Goal: Transaction & Acquisition: Purchase product/service

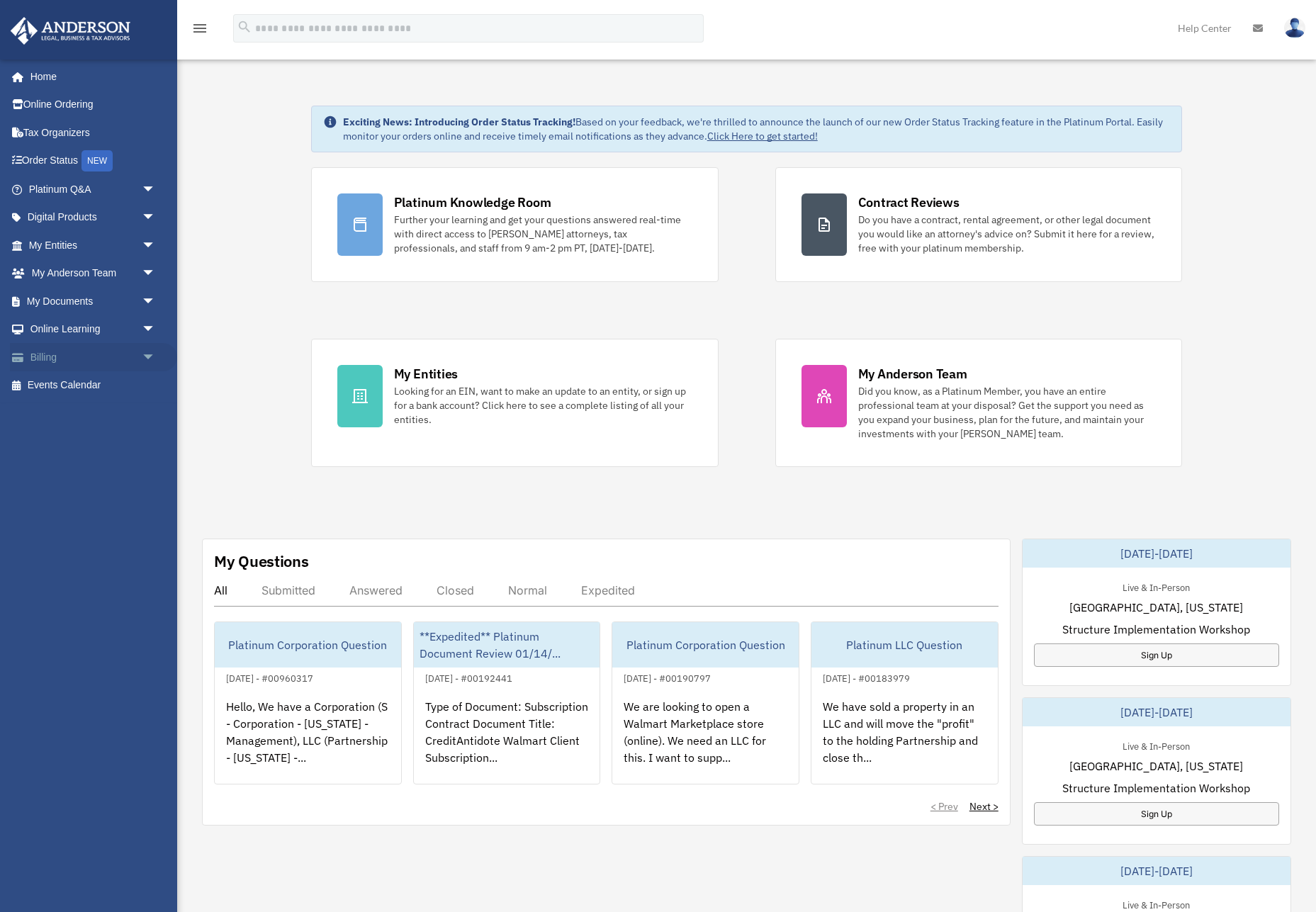
click at [58, 356] on link "Billing arrow_drop_down" at bounding box center [93, 357] width 167 height 28
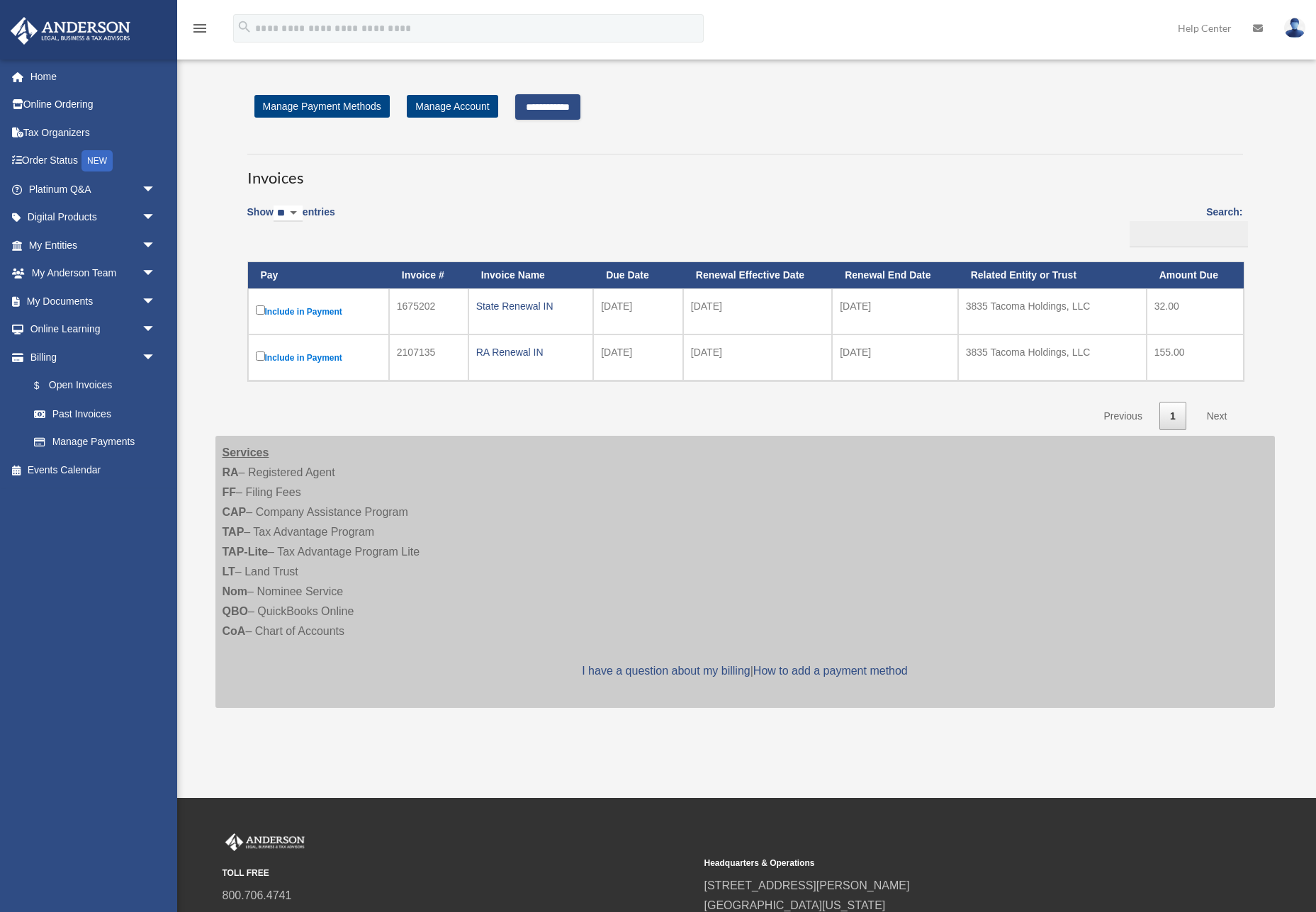
click at [552, 110] on input "**********" at bounding box center [548, 106] width 65 height 25
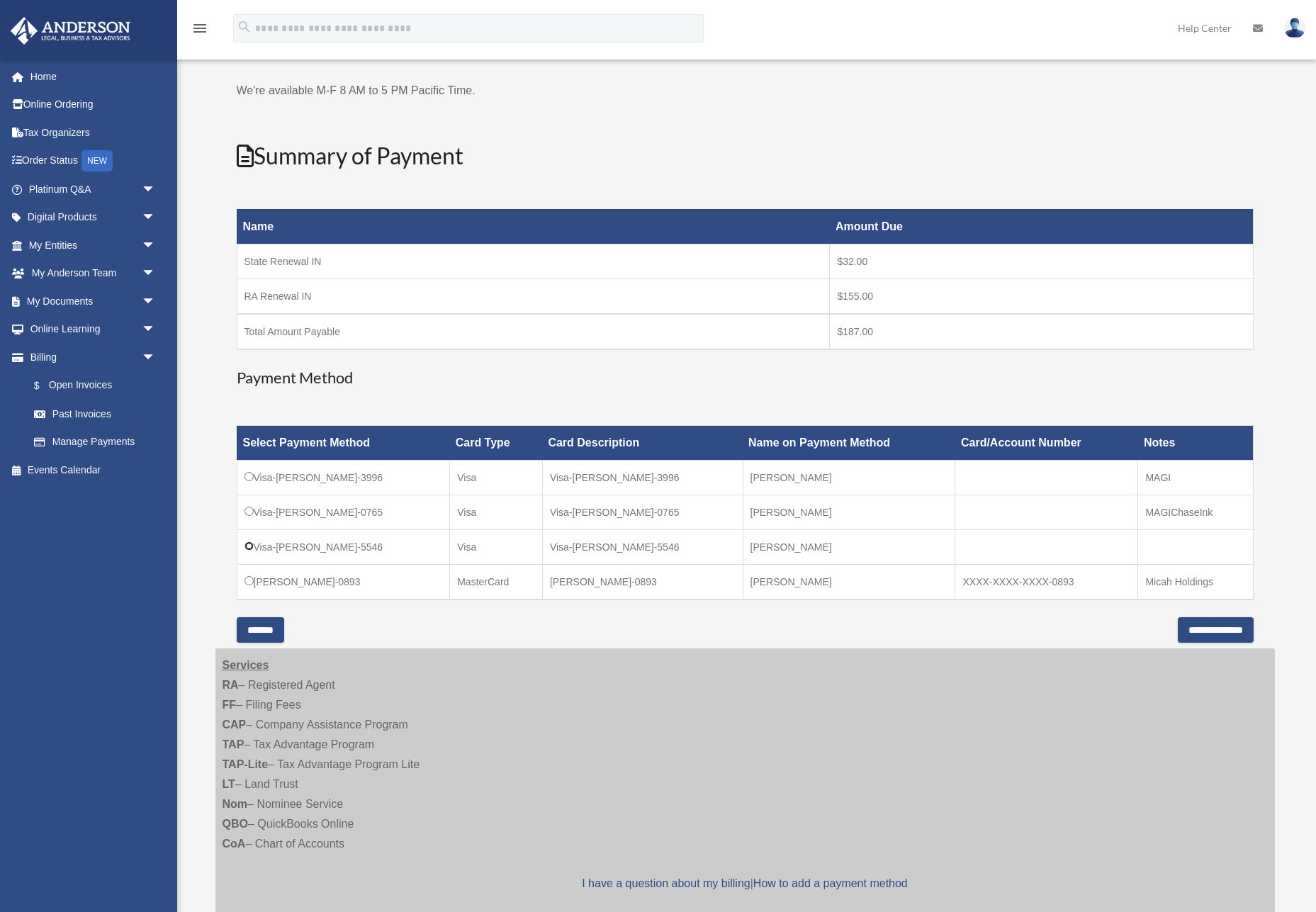
scroll to position [93, 0]
click at [1179, 630] on input "**********" at bounding box center [1215, 629] width 75 height 25
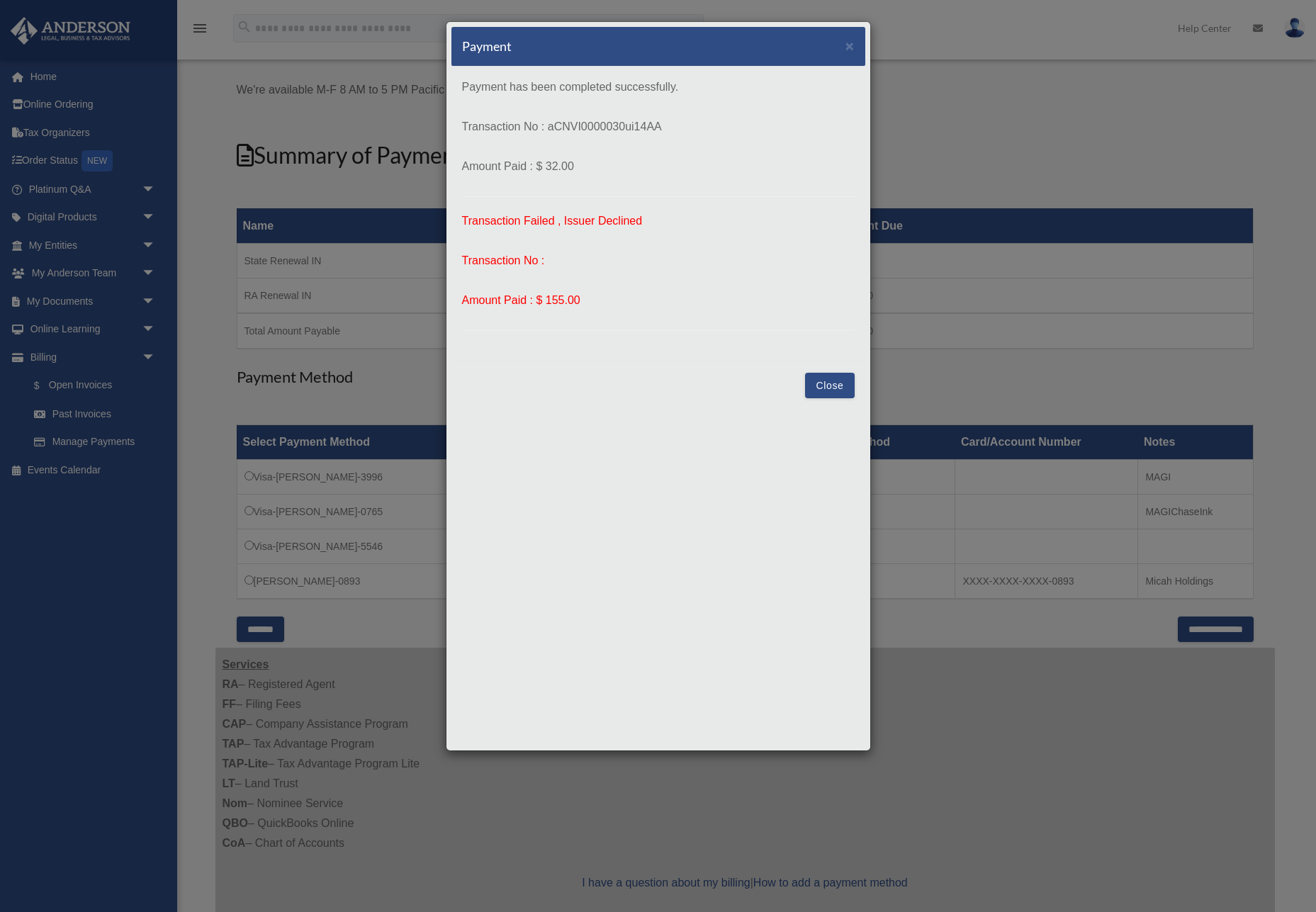
click at [838, 383] on button "Close" at bounding box center [829, 385] width 49 height 25
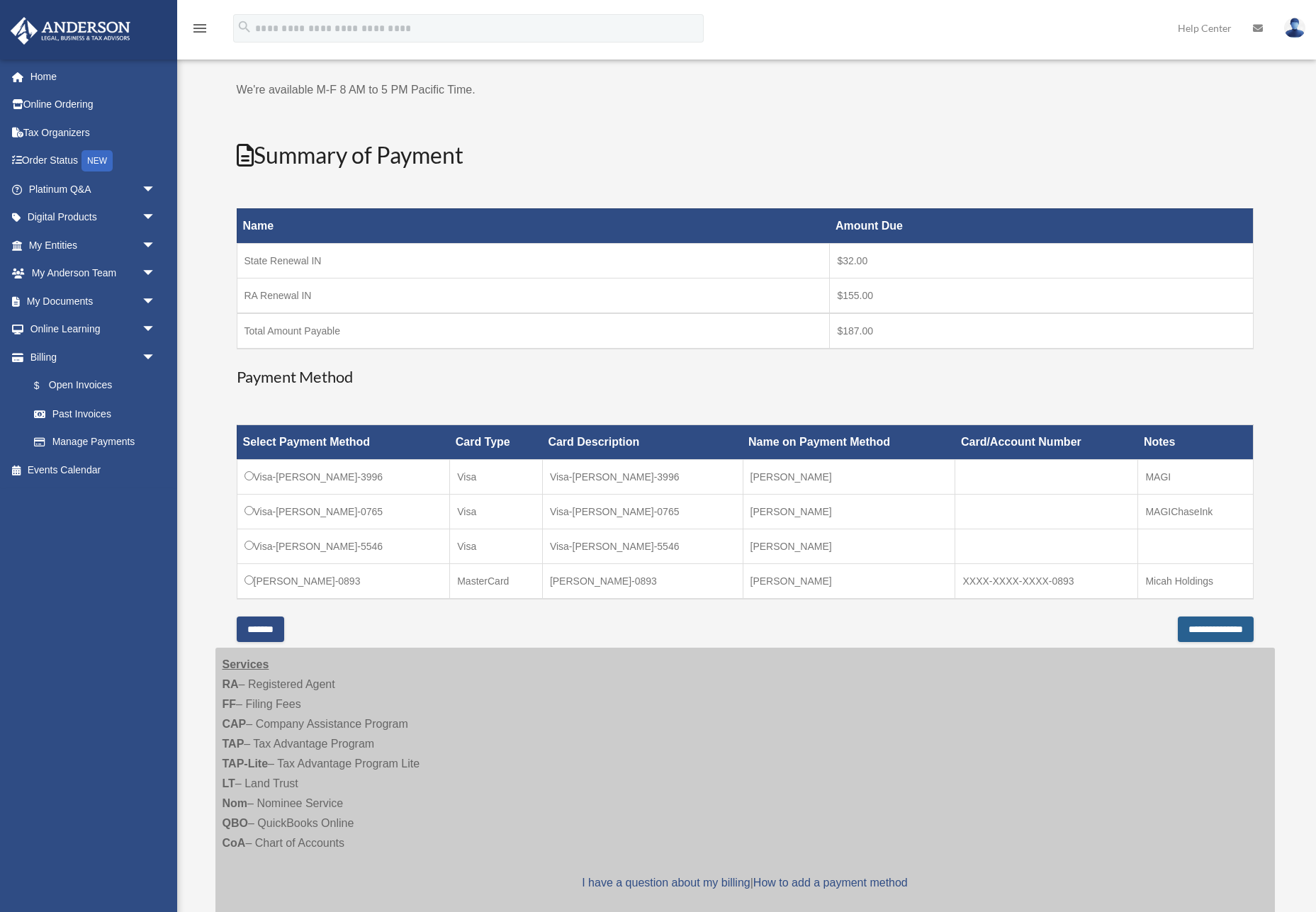
click at [1226, 636] on input "**********" at bounding box center [1215, 629] width 75 height 25
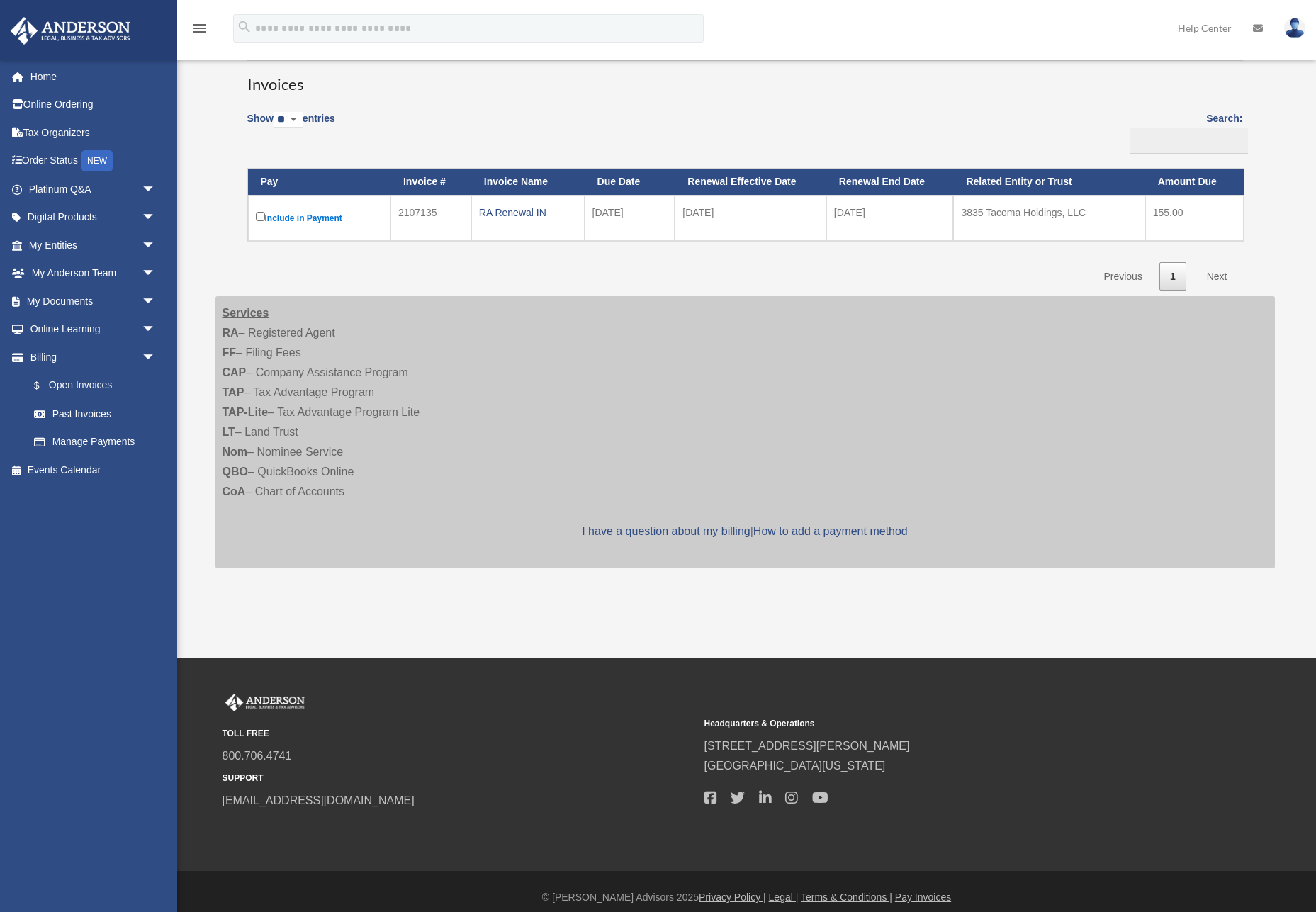
scroll to position [93, 0]
click at [305, 214] on label "Include in Payment" at bounding box center [319, 218] width 127 height 18
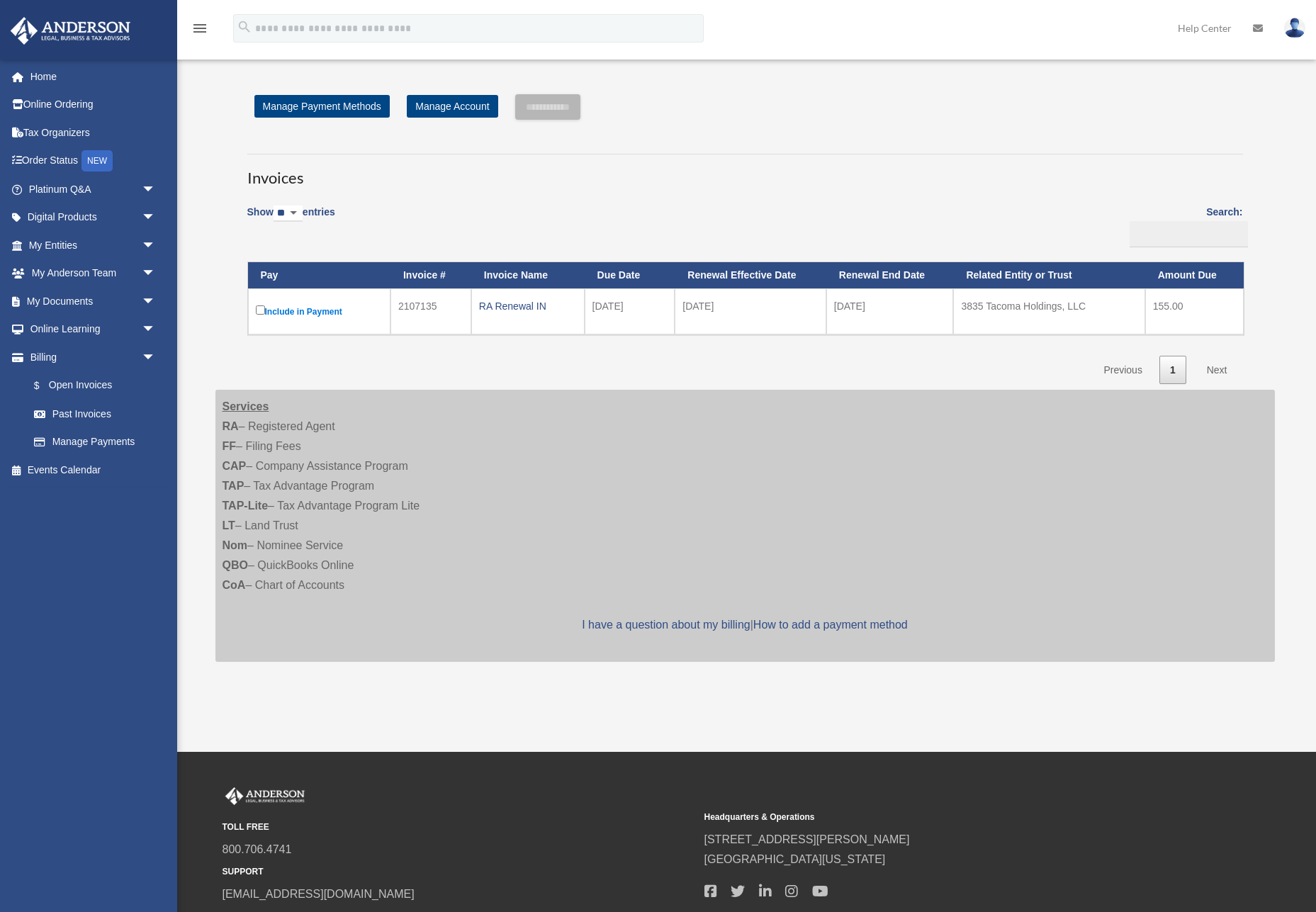
scroll to position [105, 0]
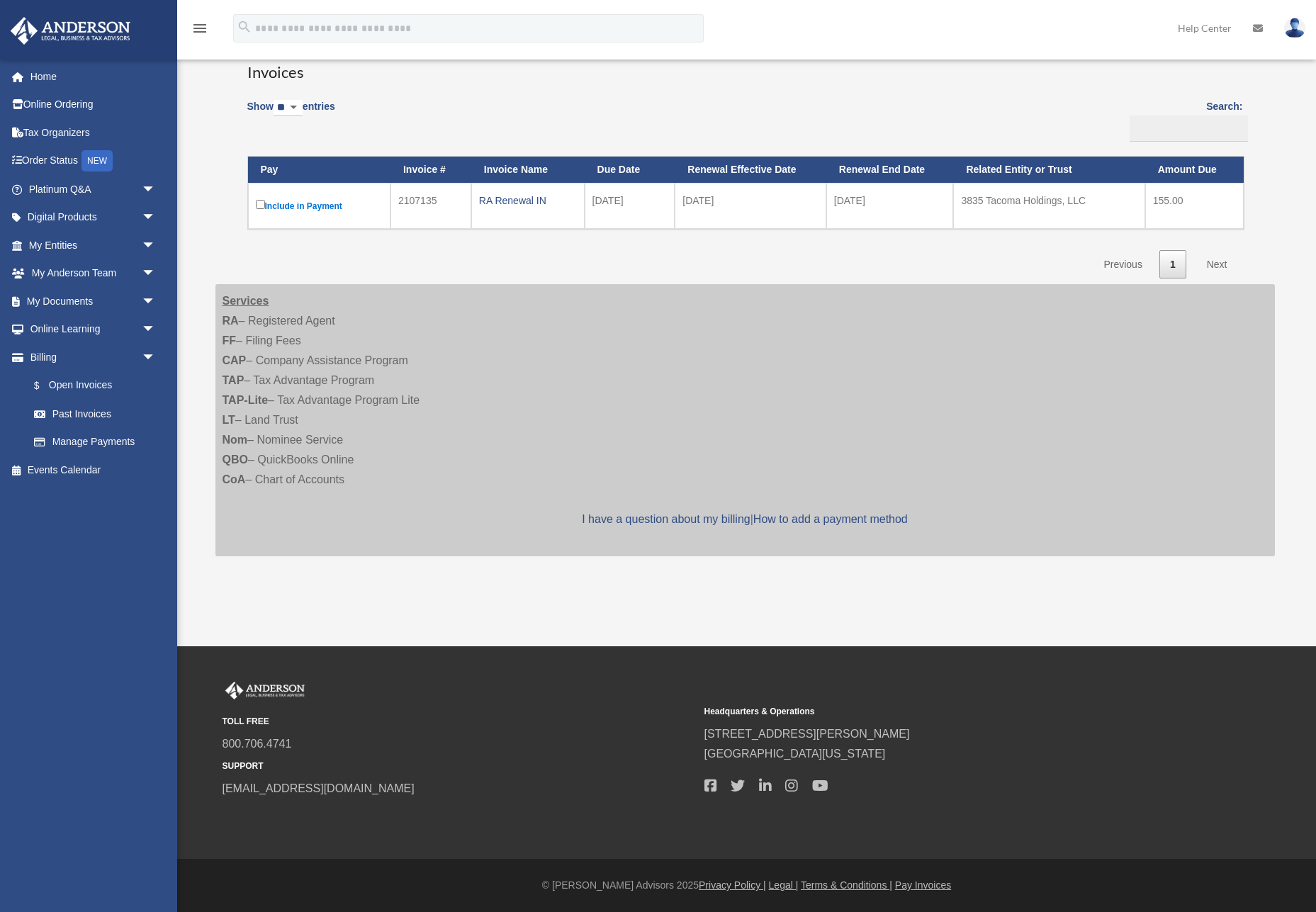
click at [290, 104] on select "** ** ** ***" at bounding box center [288, 108] width 29 height 16
click at [45, 353] on link "Billing arrow_drop_down" at bounding box center [93, 357] width 167 height 28
click at [71, 385] on link "$ Open Invoices" at bounding box center [98, 386] width 157 height 29
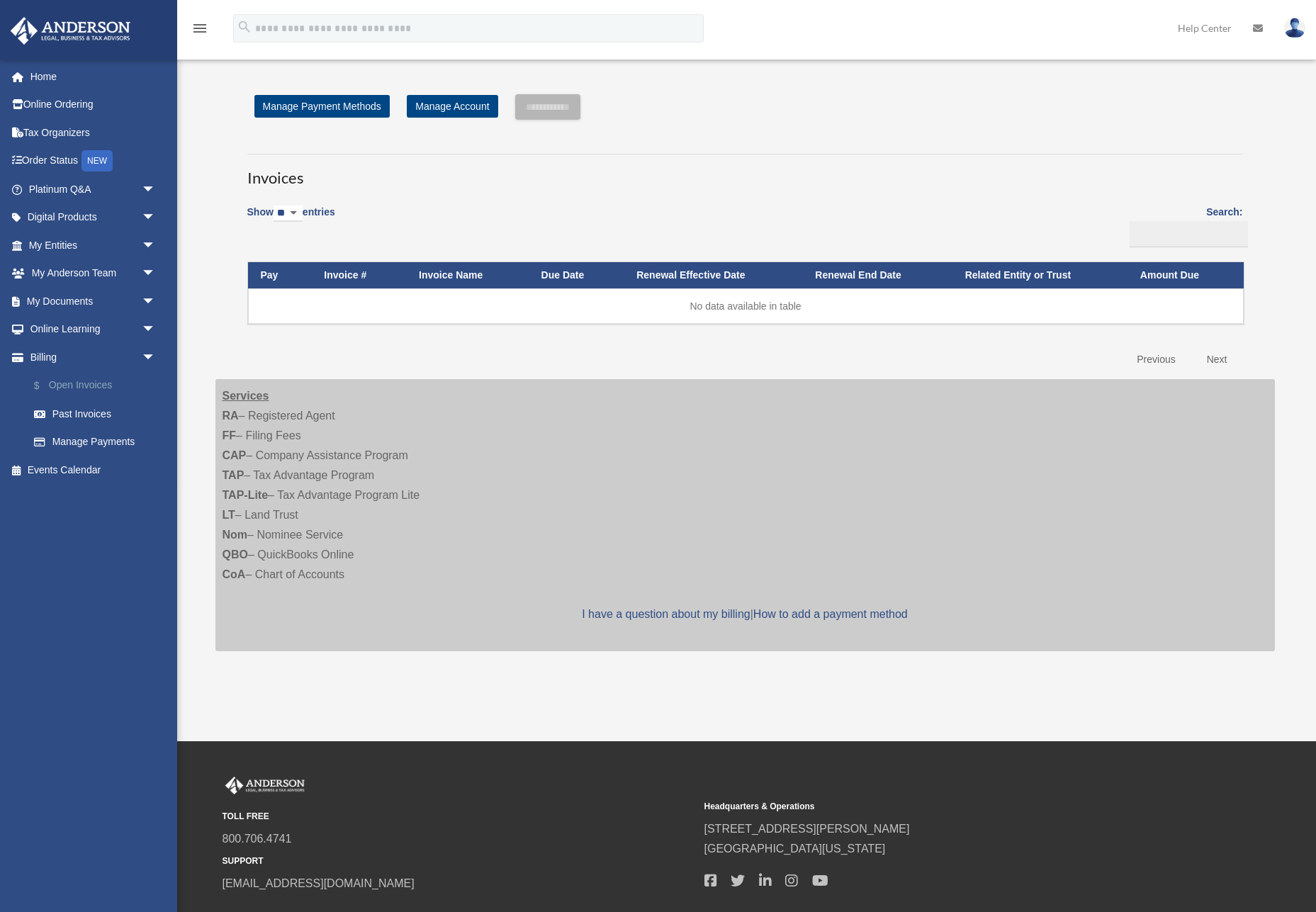
click at [101, 389] on link "$ Open Invoices" at bounding box center [98, 386] width 157 height 29
click at [92, 417] on link "Past Invoices" at bounding box center [94, 414] width 150 height 28
click at [88, 436] on link "Manage Payments" at bounding box center [98, 441] width 157 height 28
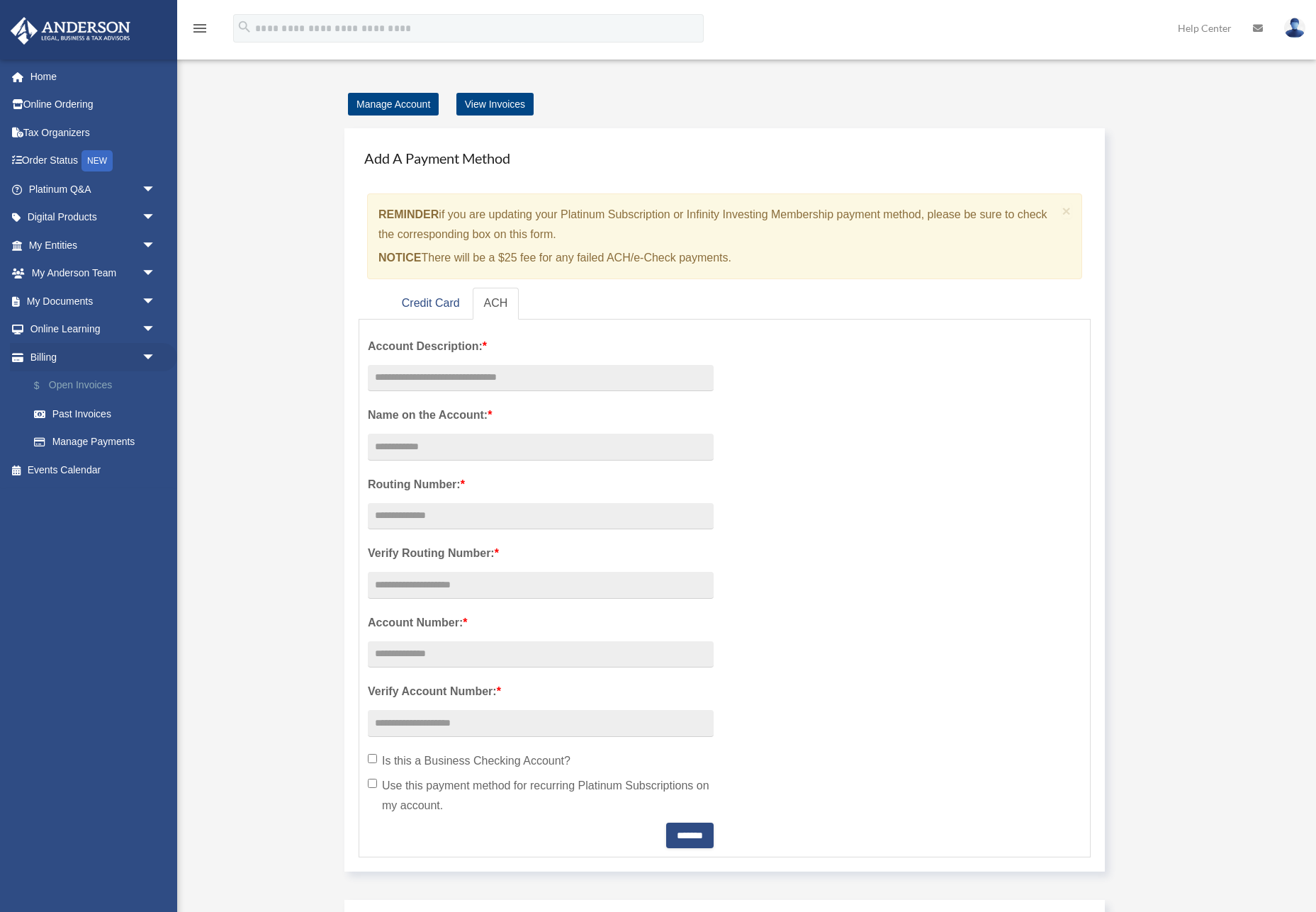
click at [93, 385] on link "$ Open Invoices" at bounding box center [98, 386] width 157 height 29
click at [89, 417] on link "Past Invoices" at bounding box center [98, 414] width 157 height 28
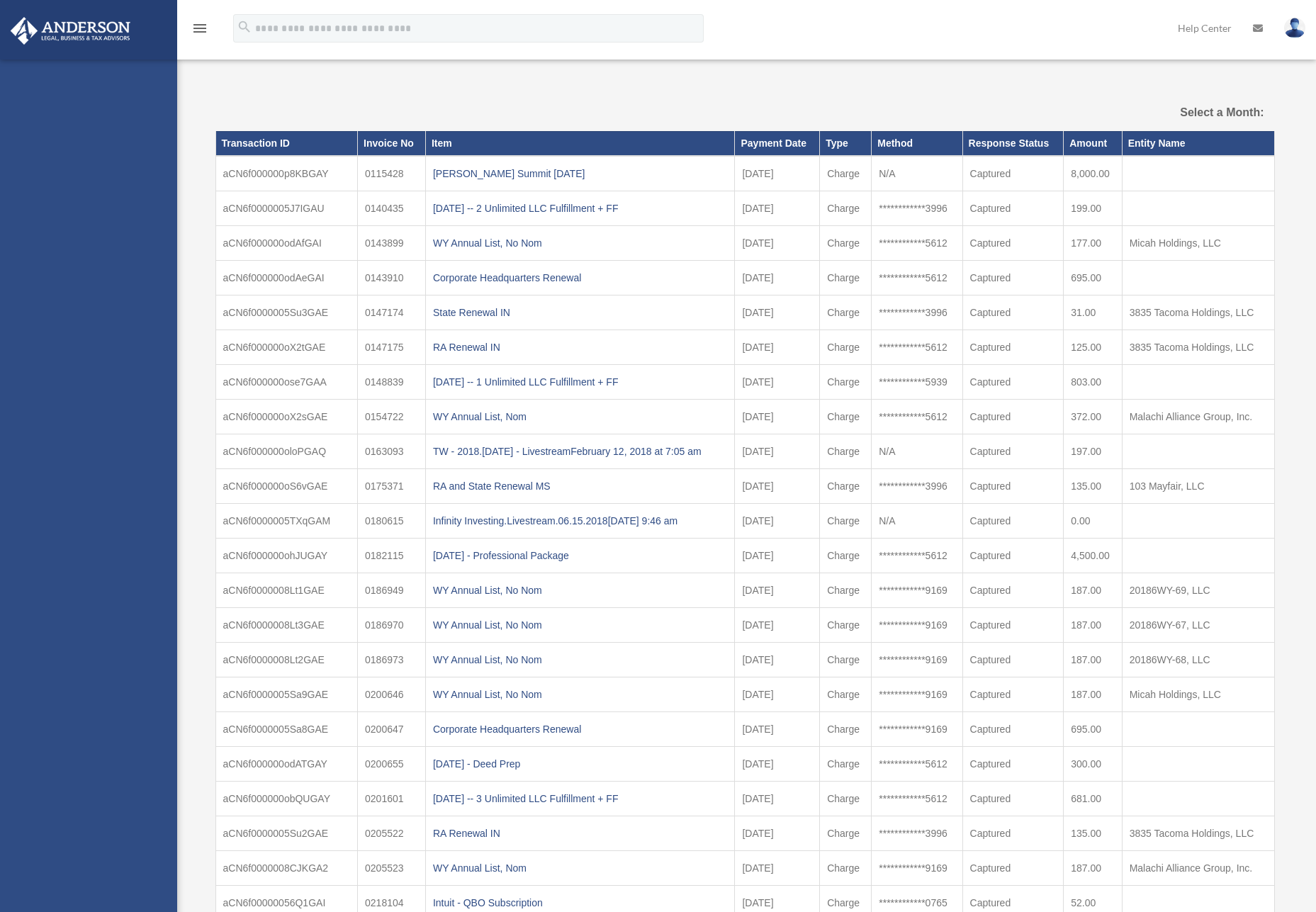
select select
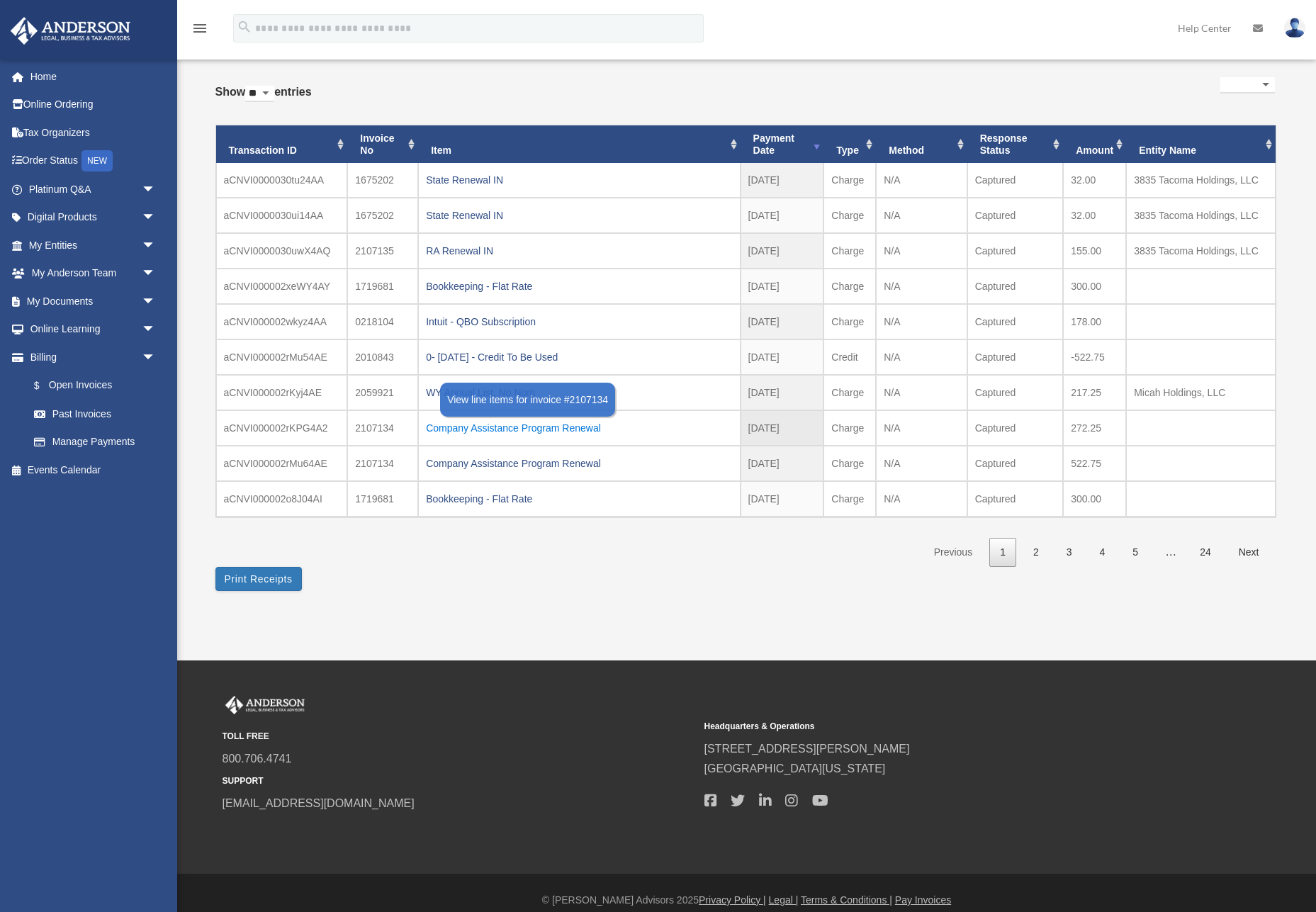
scroll to position [71, 0]
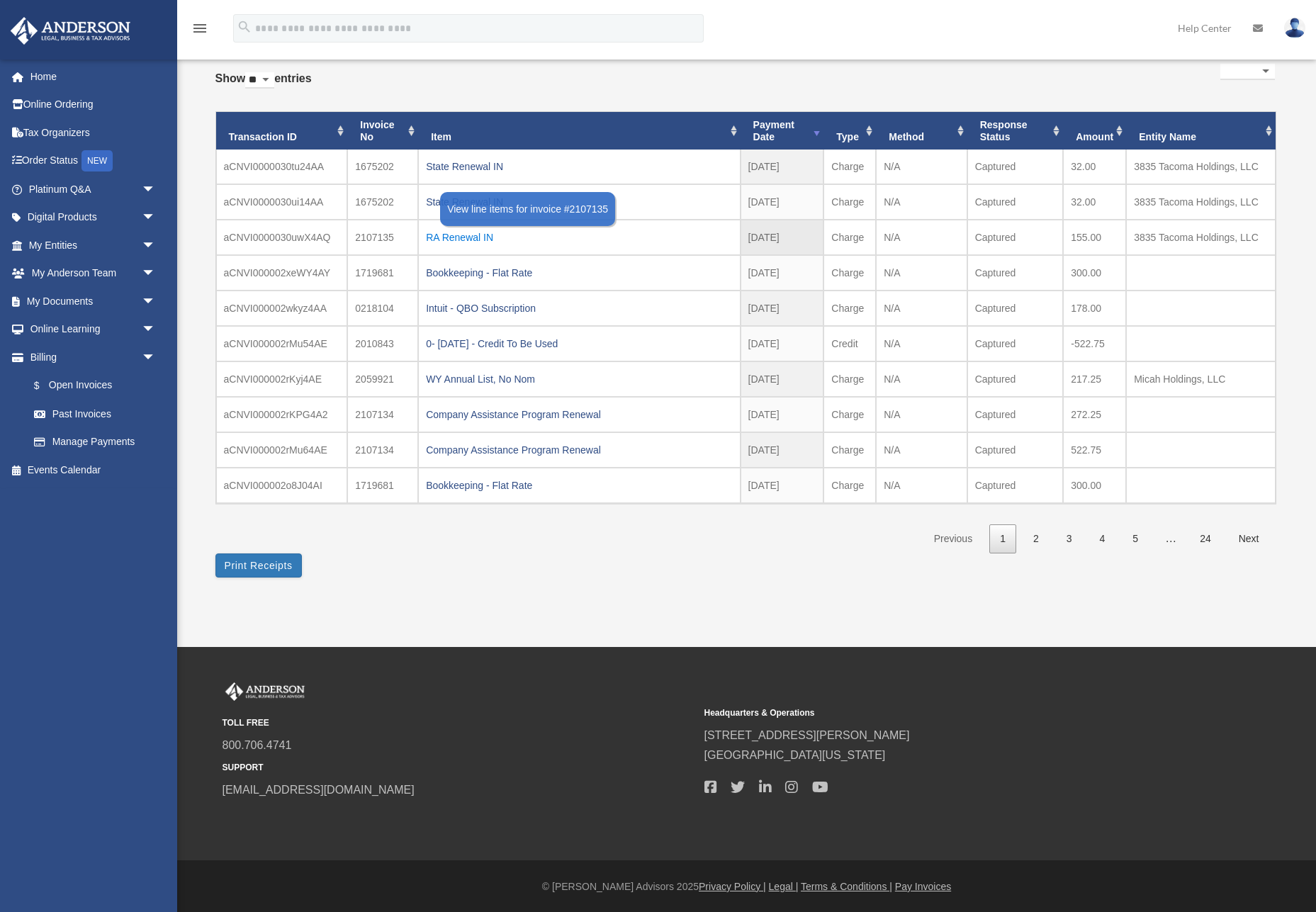
click at [467, 239] on div "RA Renewal IN" at bounding box center [578, 237] width 306 height 19
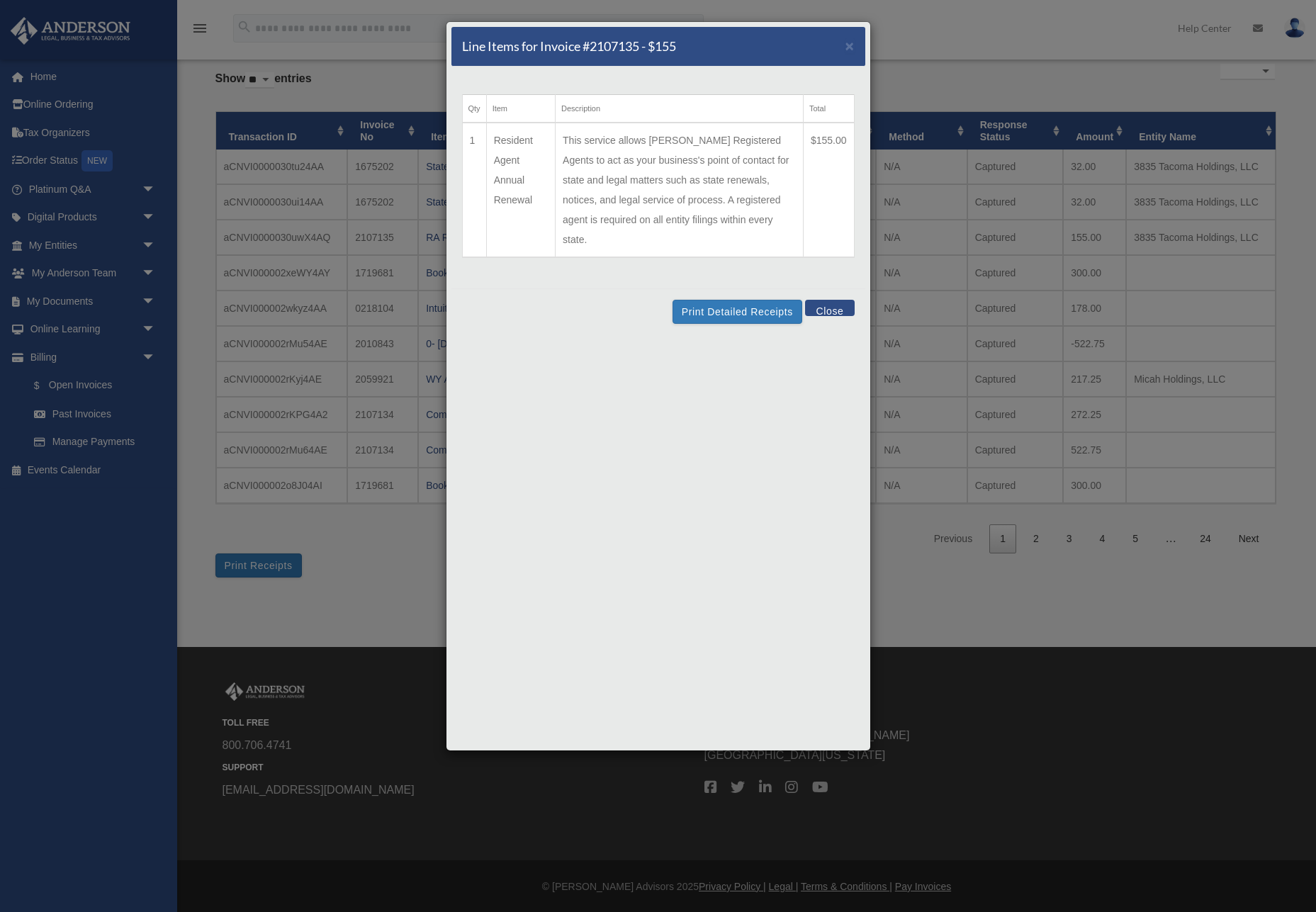
click at [820, 299] on button "Close" at bounding box center [829, 308] width 49 height 16
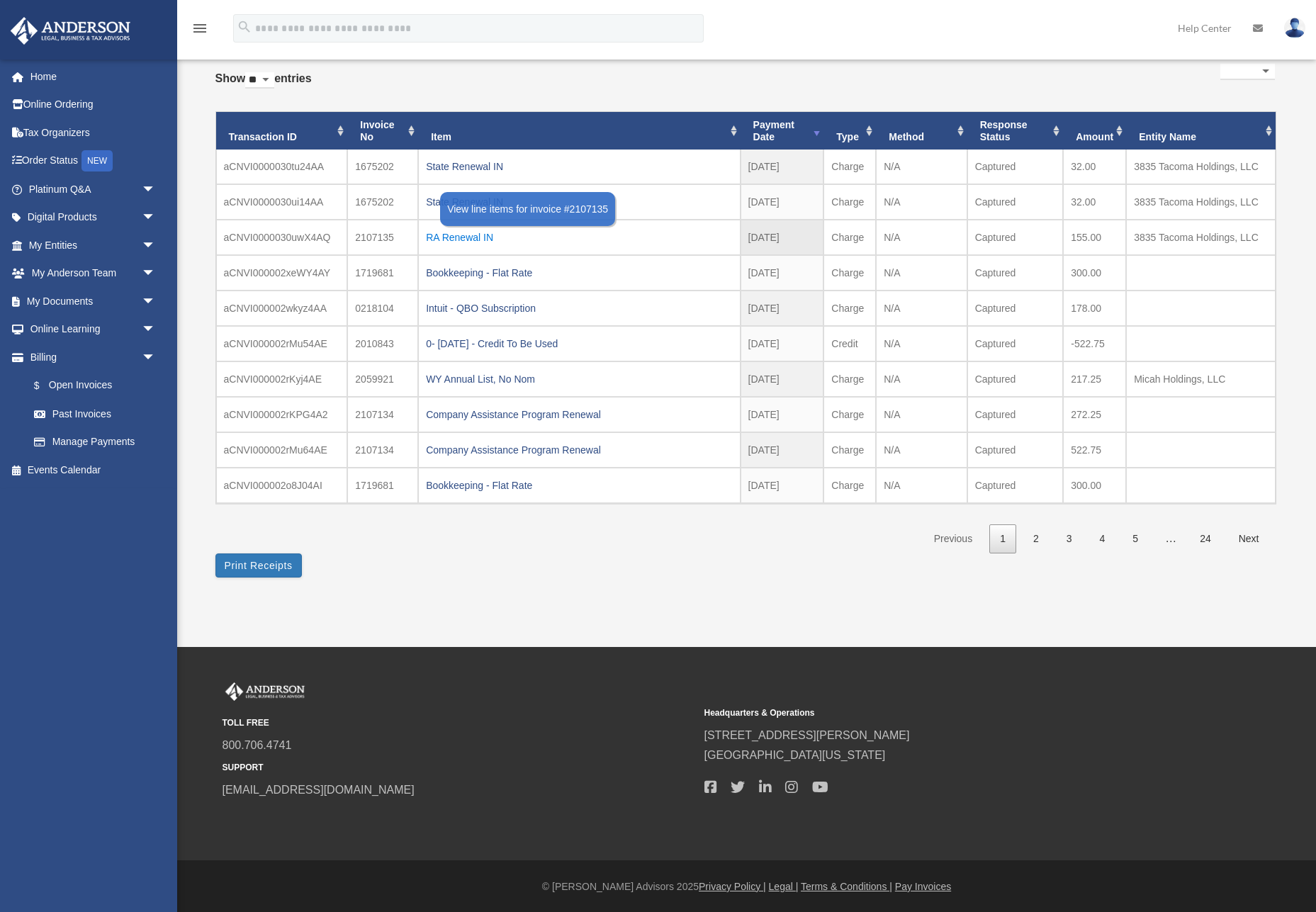
click at [482, 236] on div "RA Renewal IN" at bounding box center [578, 237] width 306 height 19
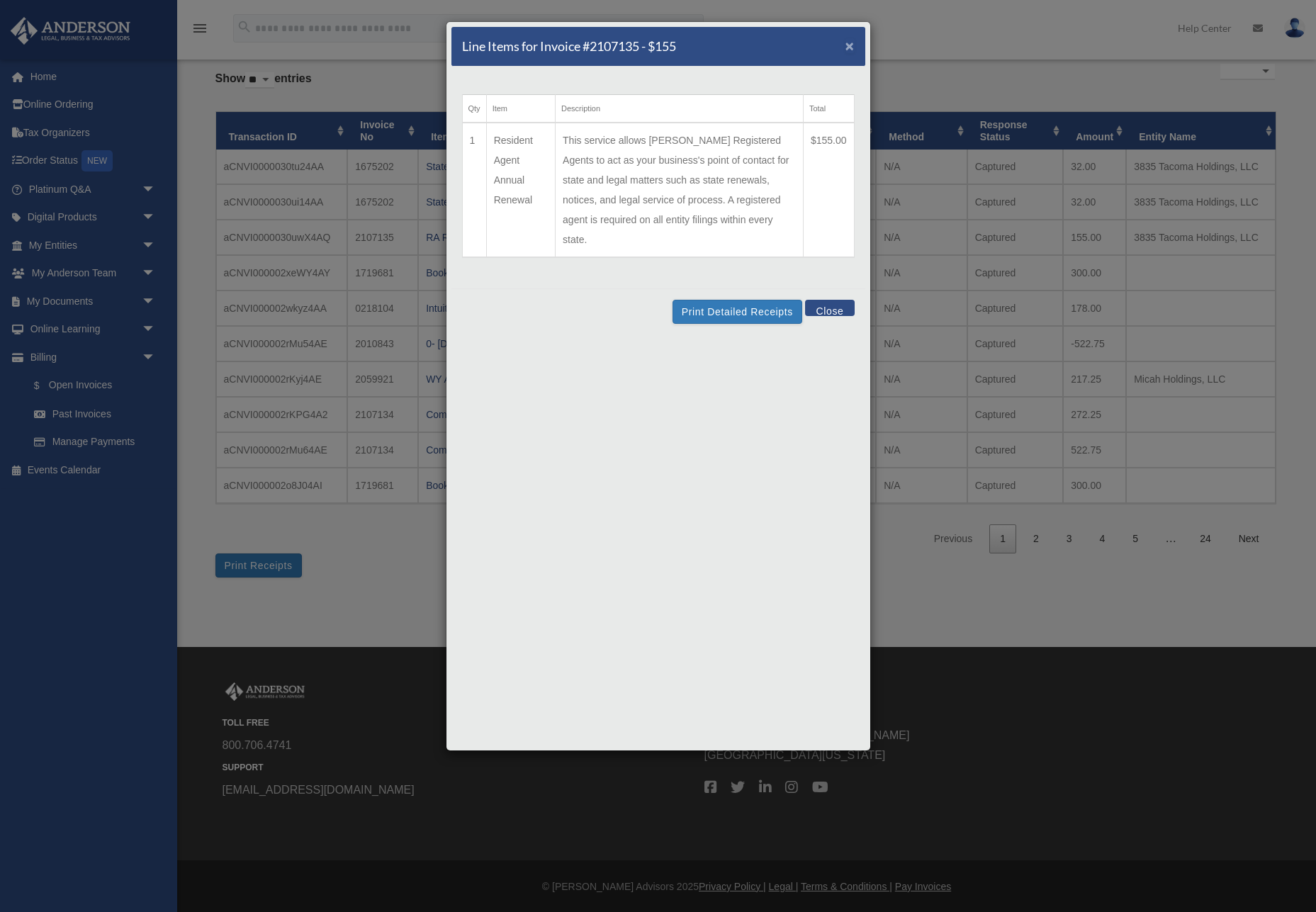
click at [847, 47] on span "×" at bounding box center [849, 45] width 9 height 16
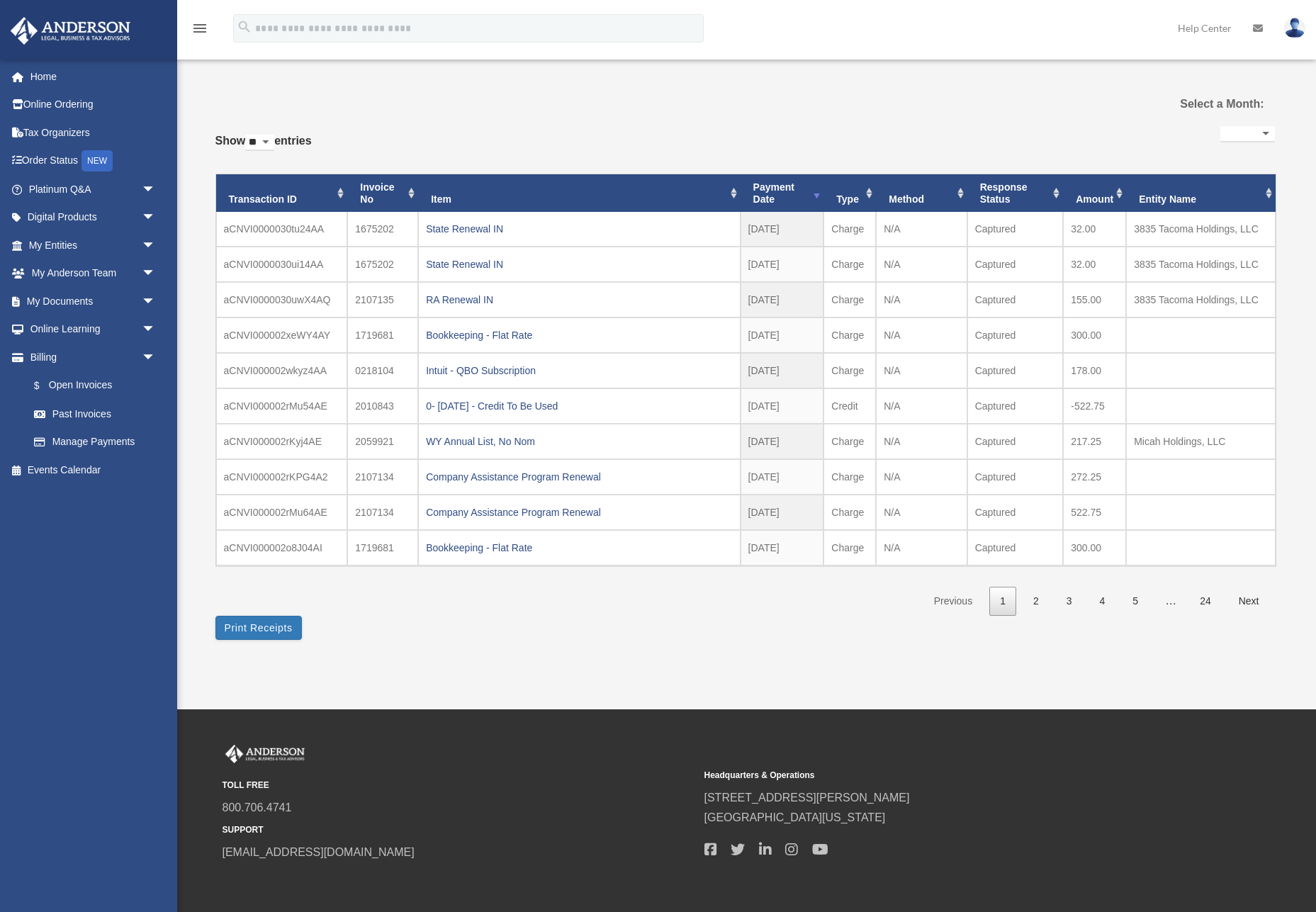
scroll to position [0, 0]
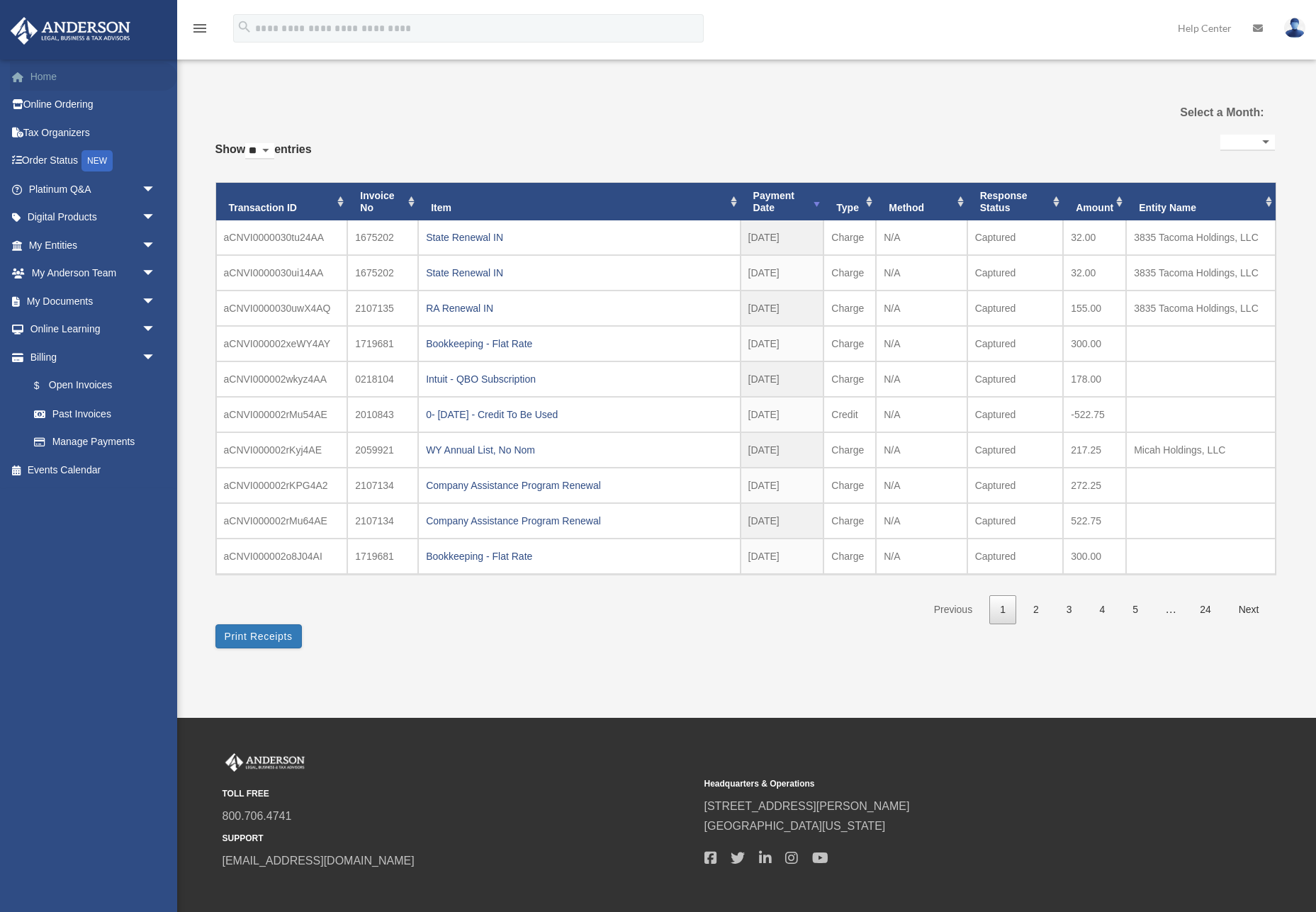
click at [48, 84] on link "Home" at bounding box center [93, 76] width 167 height 28
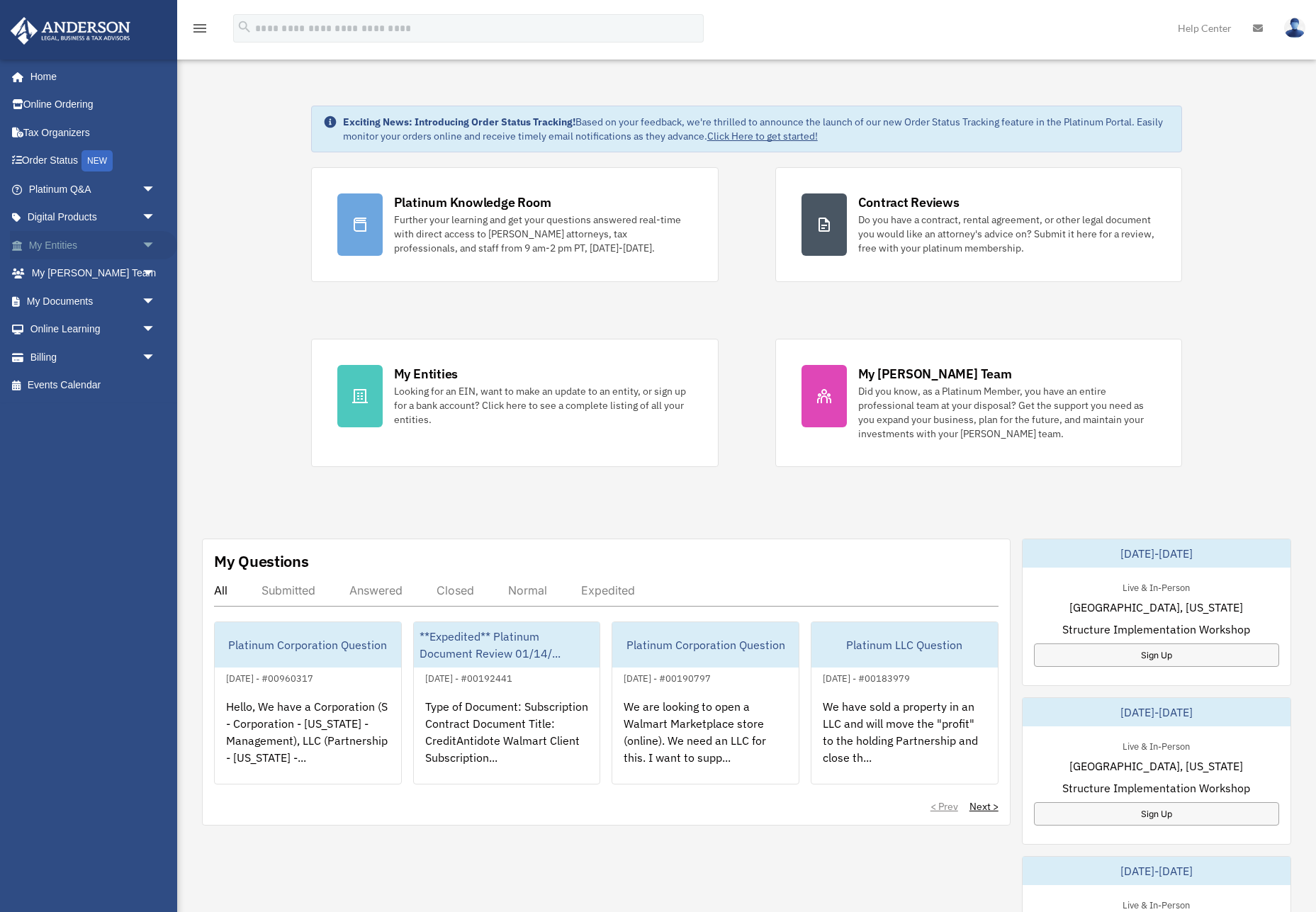
click span "arrow_drop_down"
